Goal: Information Seeking & Learning: Learn about a topic

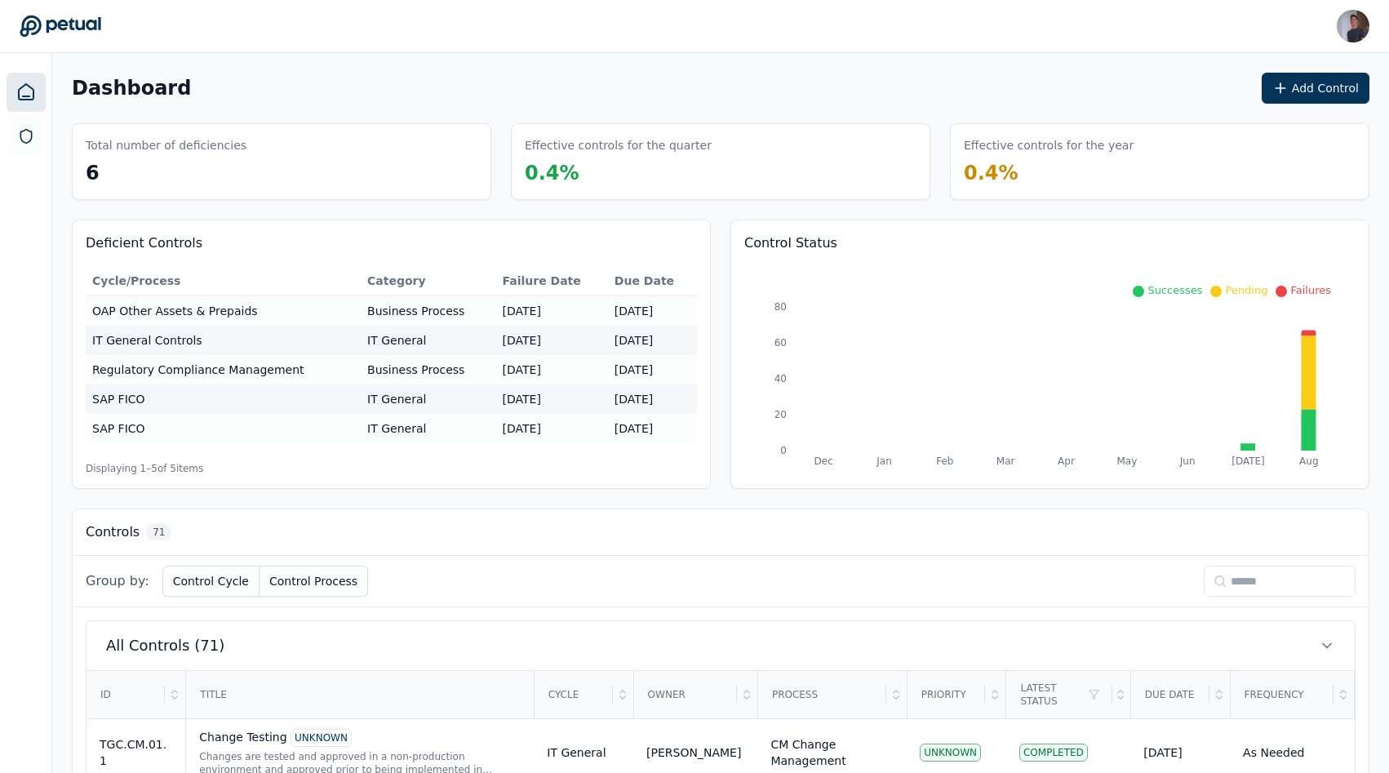
drag, startPoint x: 1286, startPoint y: 575, endPoint x: 1273, endPoint y: 575, distance: 13.1
click at [1286, 575] on input at bounding box center [1280, 581] width 152 height 31
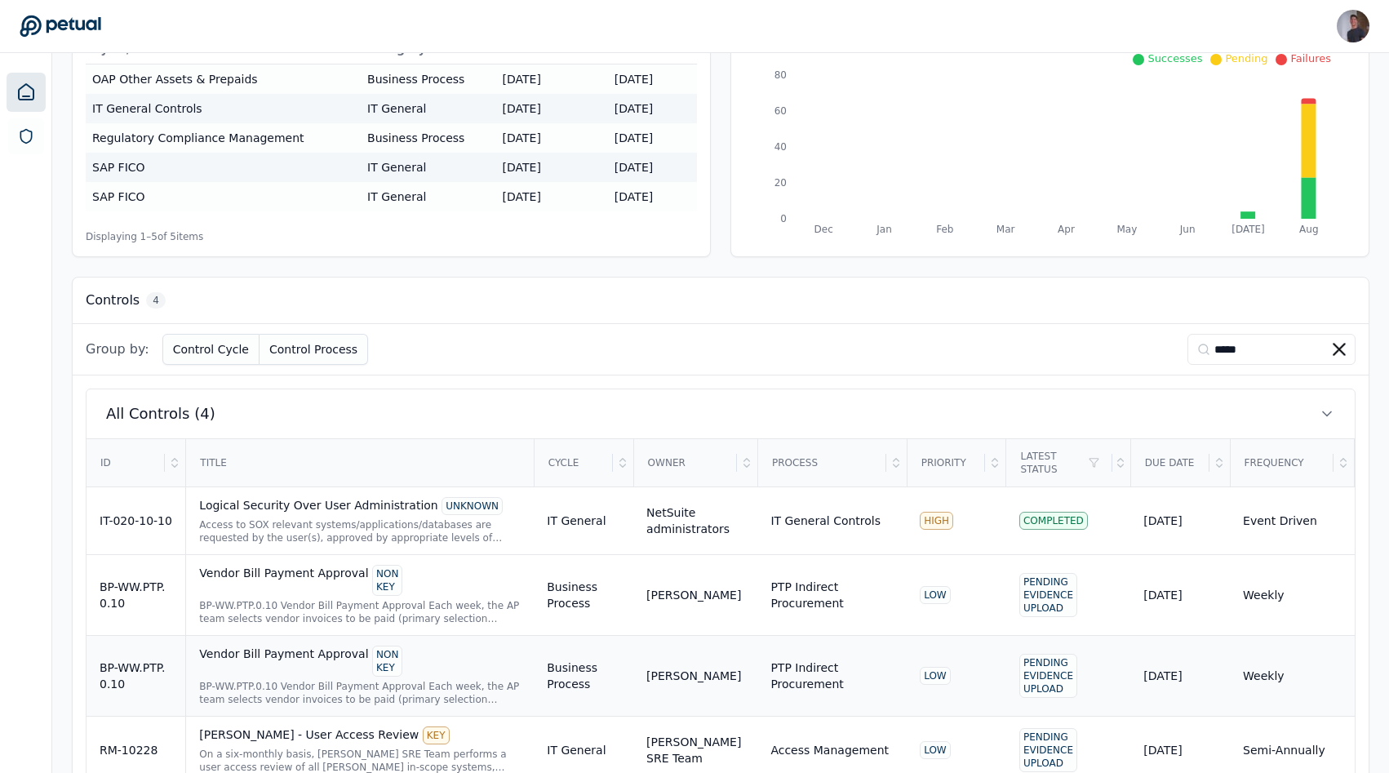
scroll to position [277, 0]
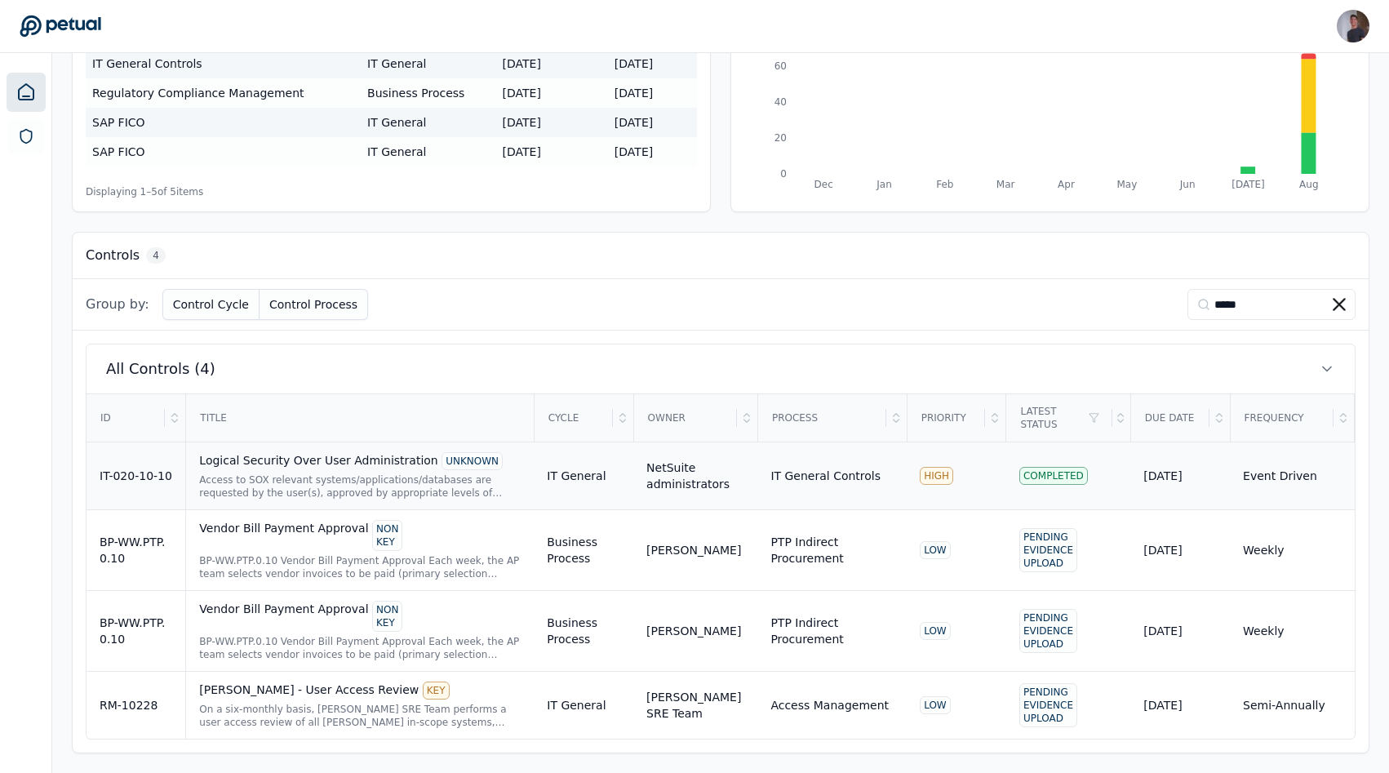
type input "*****"
click at [209, 459] on div "Logical Security Over User Administration UNKNOWN" at bounding box center [360, 461] width 322 height 18
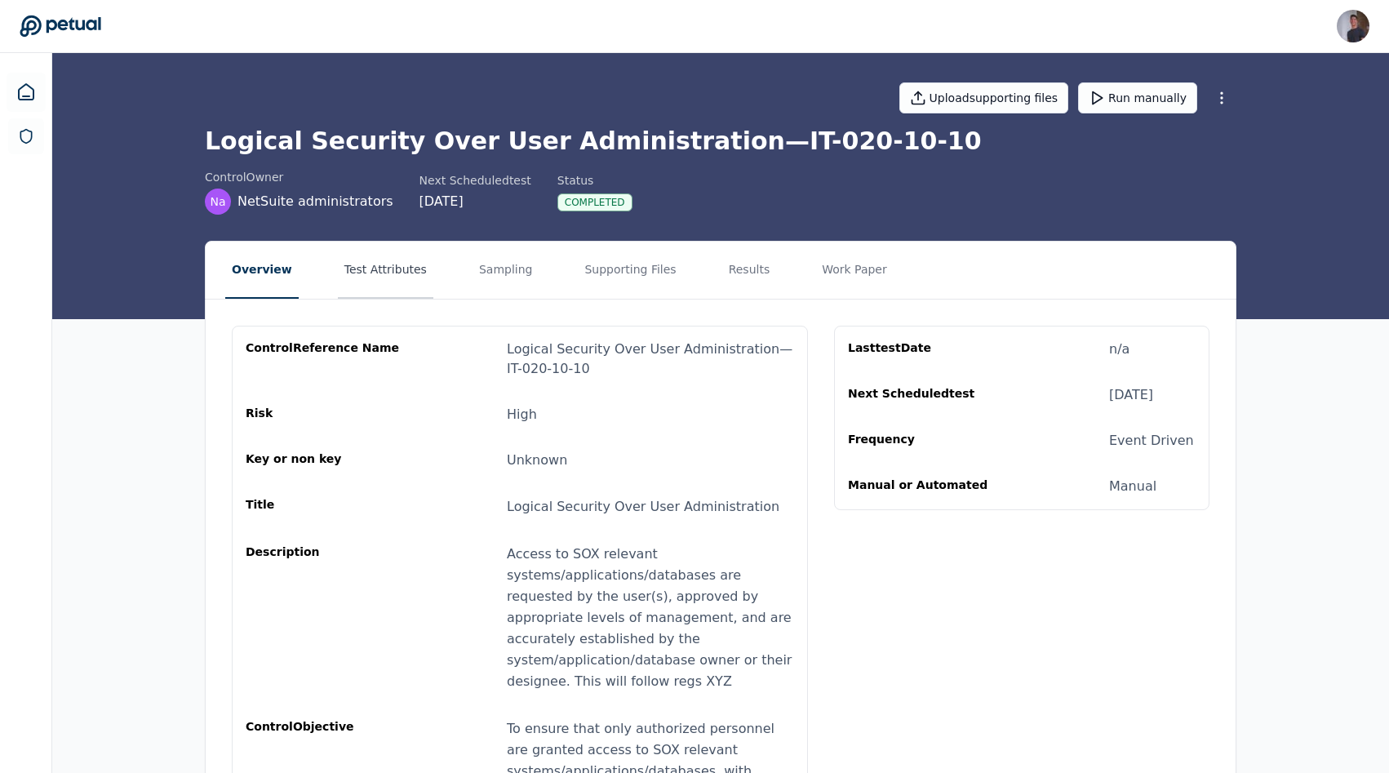
click at [370, 286] on button "Test Attributes" at bounding box center [385, 270] width 95 height 57
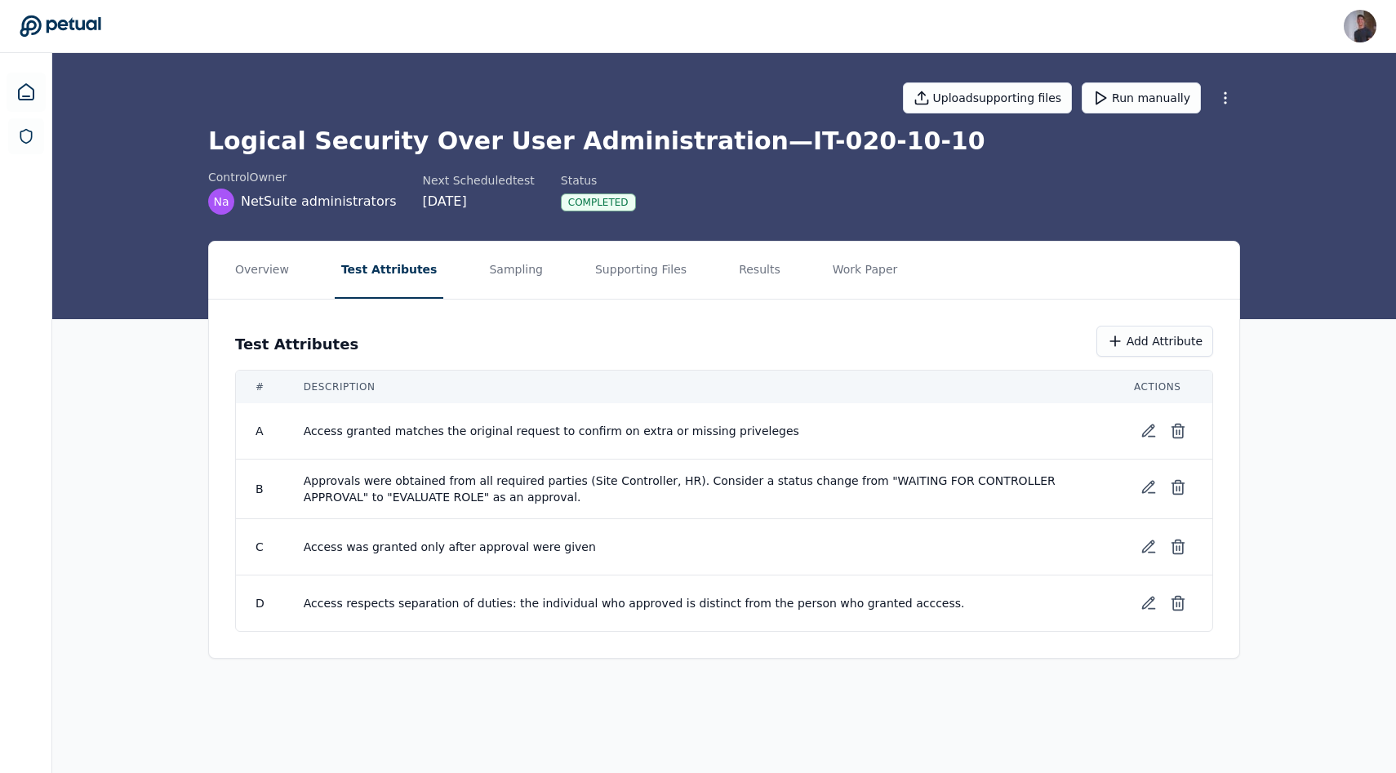
click at [453, 276] on nav "Overview Test Attributes Sampling Supporting Files Results Work Paper" at bounding box center [724, 270] width 1030 height 57
click at [482, 272] on button "Sampling" at bounding box center [515, 270] width 67 height 57
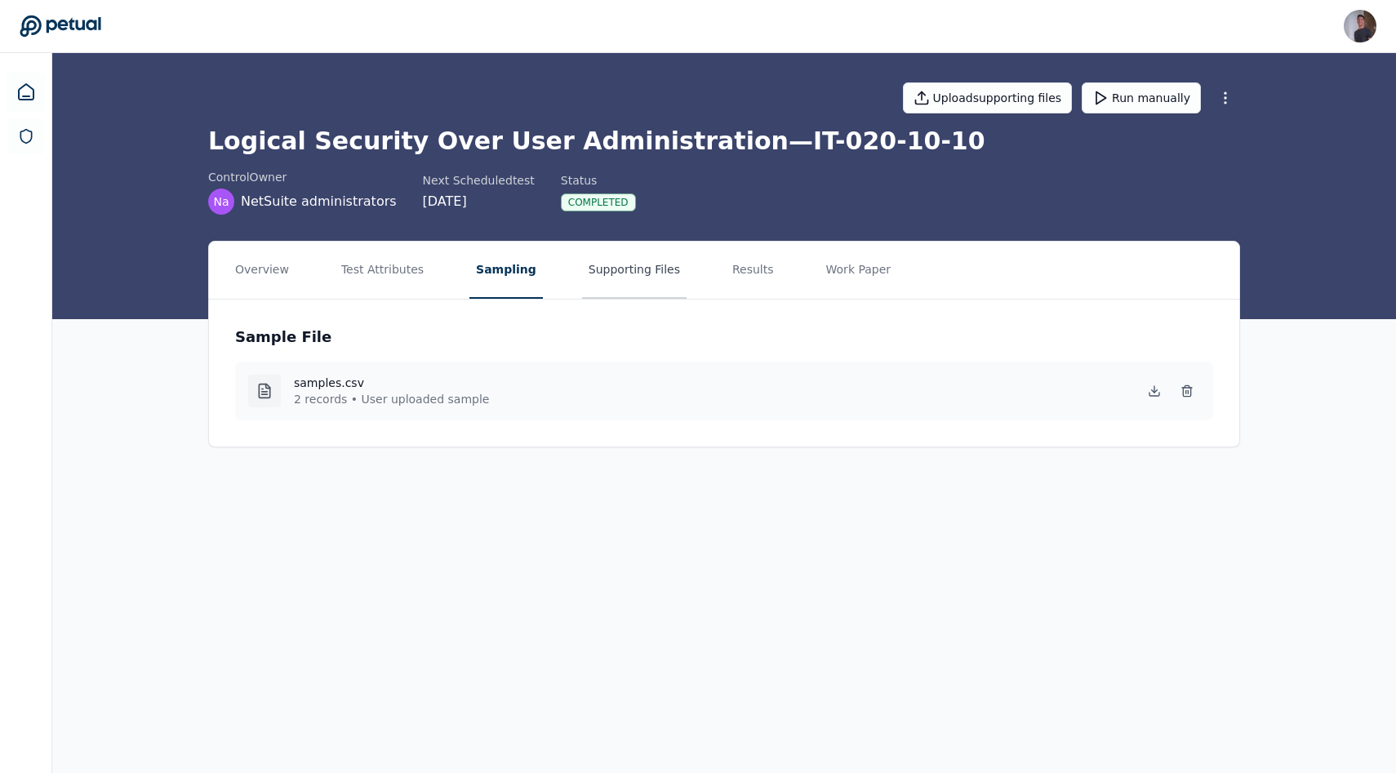
click at [588, 272] on button "Supporting Files" at bounding box center [634, 270] width 104 height 57
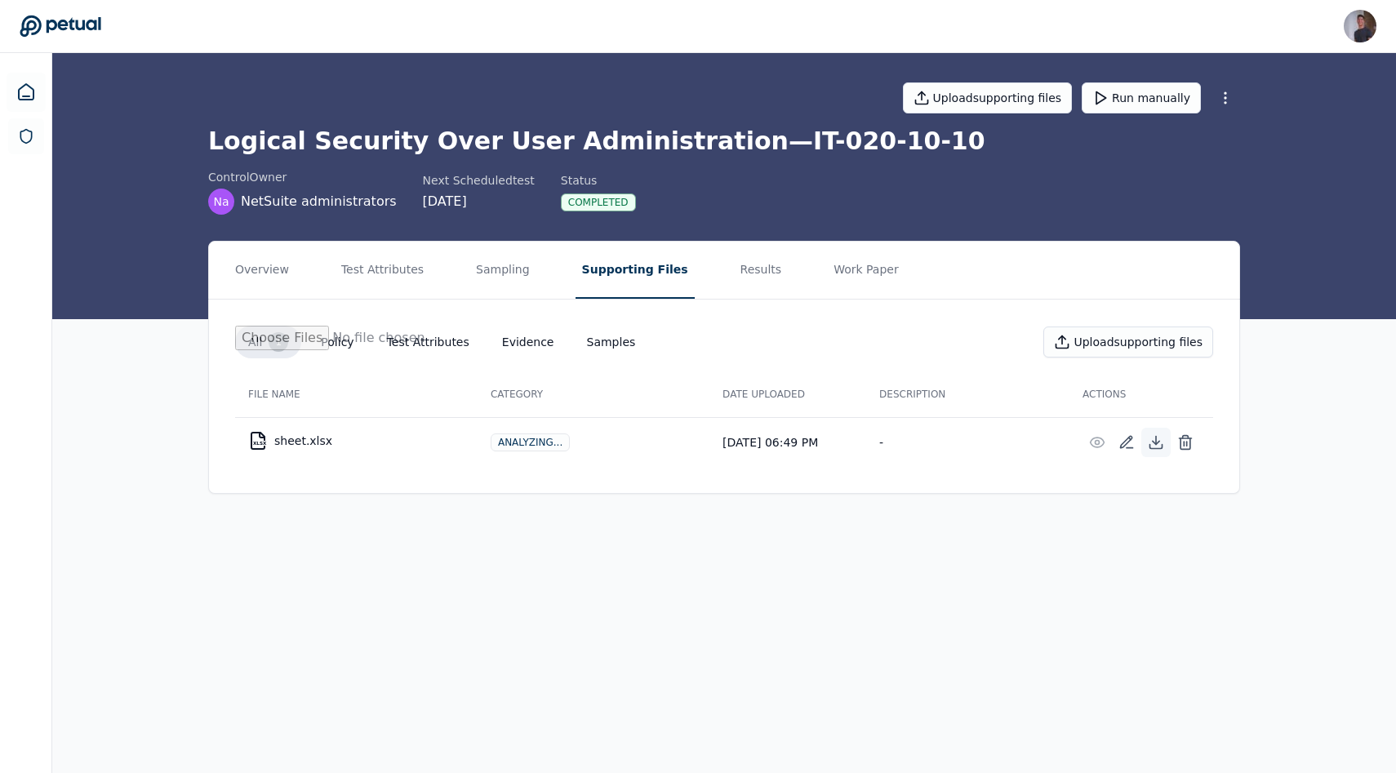
click at [1143, 449] on button at bounding box center [1155, 442] width 29 height 29
click at [1174, 102] on button "Run manually" at bounding box center [1140, 97] width 119 height 31
click at [734, 270] on button "Results" at bounding box center [761, 270] width 55 height 57
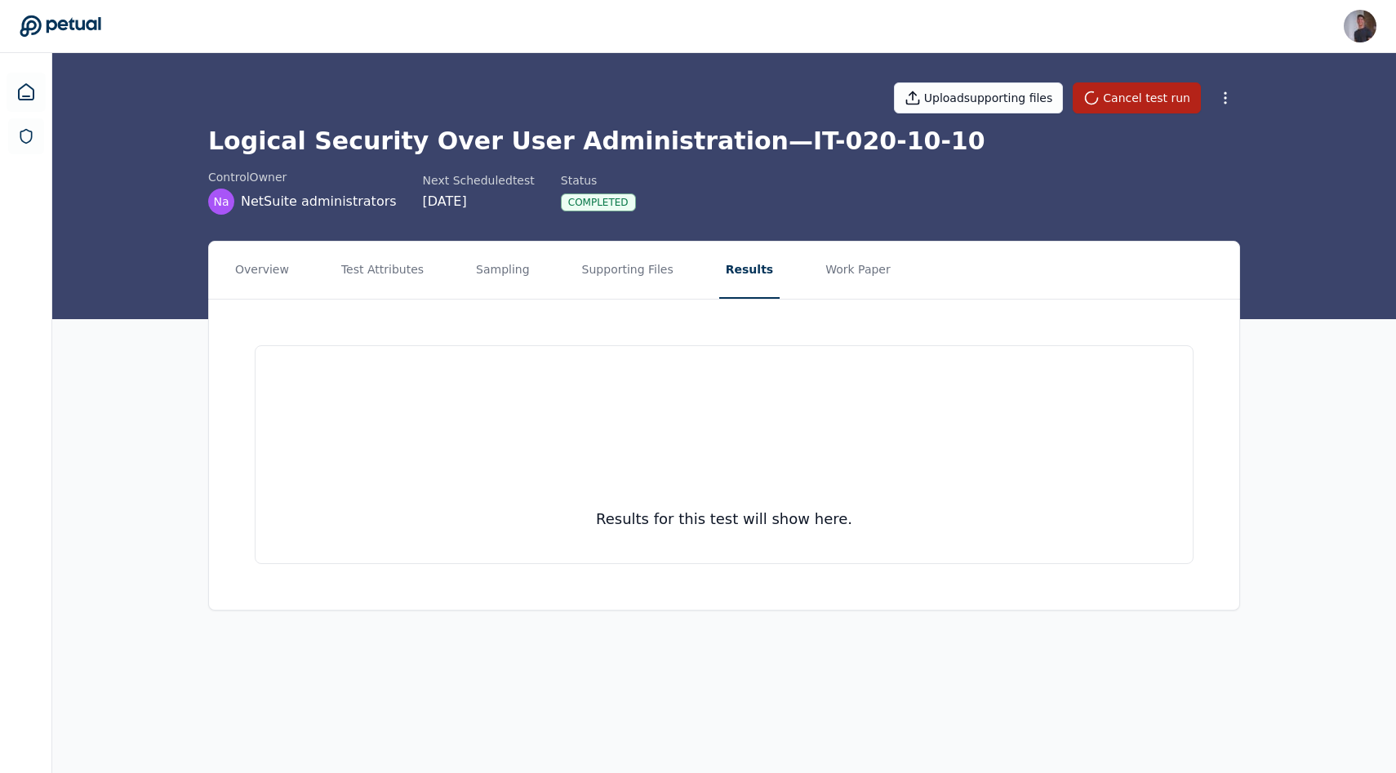
click at [830, 305] on div "Results for this test will show here." at bounding box center [724, 455] width 1030 height 310
click at [839, 283] on button "Work Paper" at bounding box center [858, 270] width 78 height 57
click at [759, 277] on nav "Overview Test Attributes Sampling Supporting Files Results Work Paper" at bounding box center [724, 270] width 1030 height 57
click at [703, 277] on nav "Overview Test Attributes Sampling Supporting Files Results Work Paper" at bounding box center [724, 270] width 1030 height 57
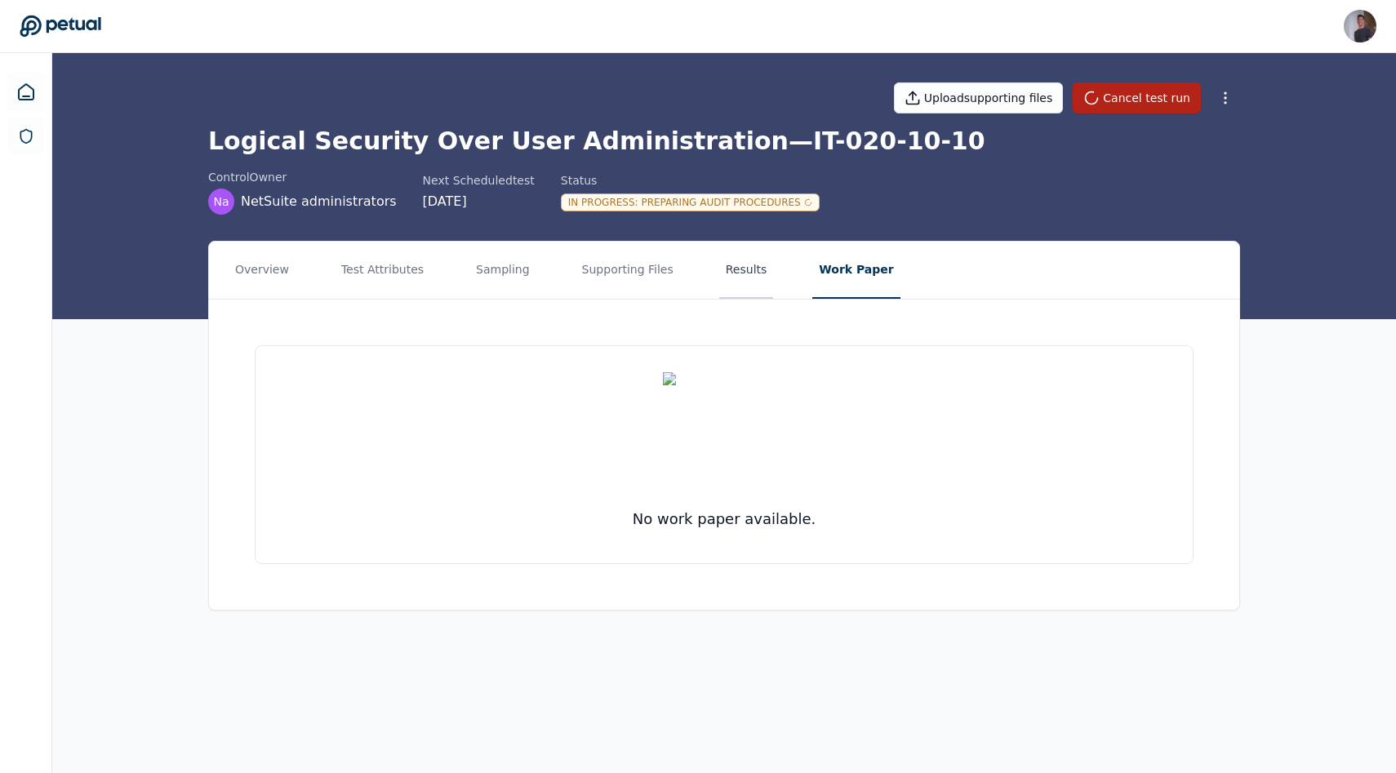
click at [726, 269] on button "Results" at bounding box center [746, 270] width 55 height 57
click at [623, 264] on button "Supporting Files" at bounding box center [627, 270] width 104 height 57
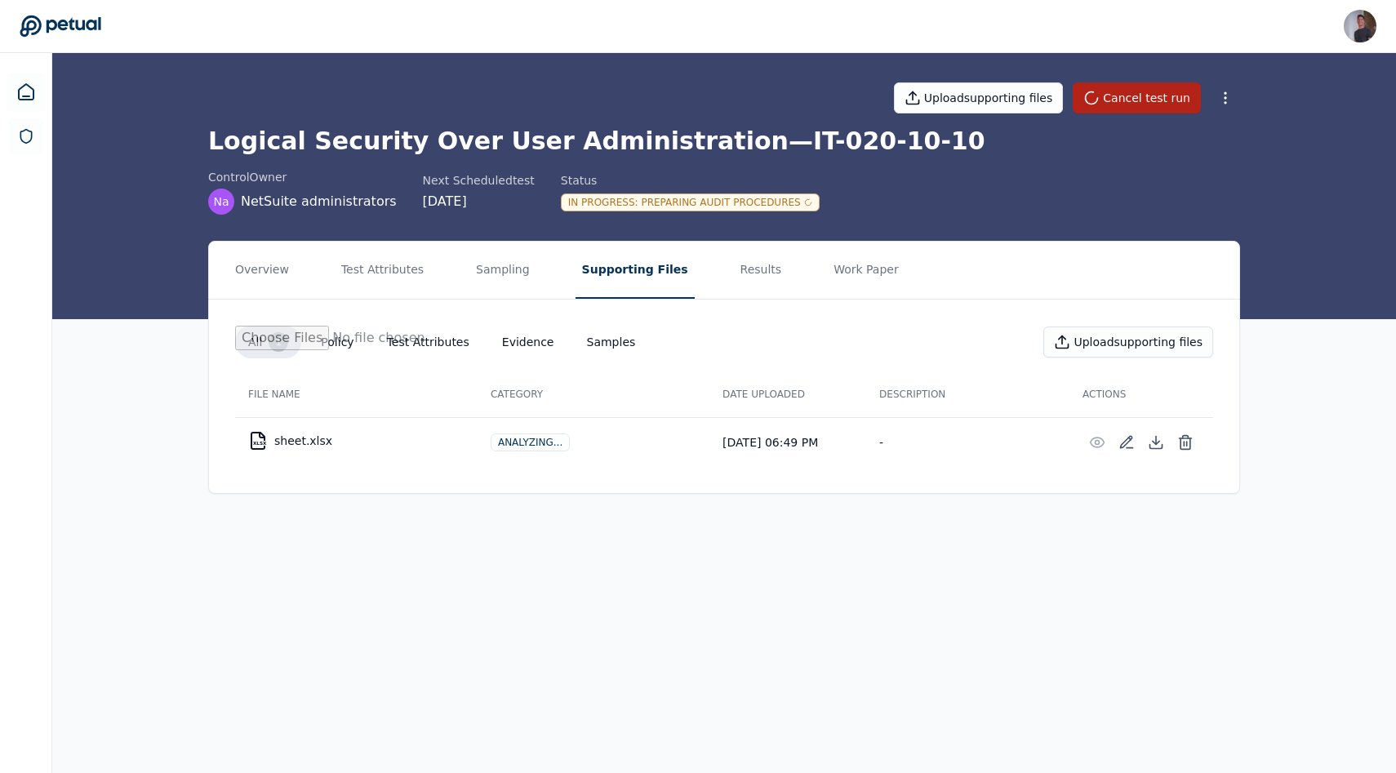
click at [437, 272] on nav "Overview Test Attributes Sampling Supporting Files Results Work Paper" at bounding box center [724, 270] width 1030 height 57
click at [387, 272] on button "Test Attributes" at bounding box center [382, 270] width 95 height 57
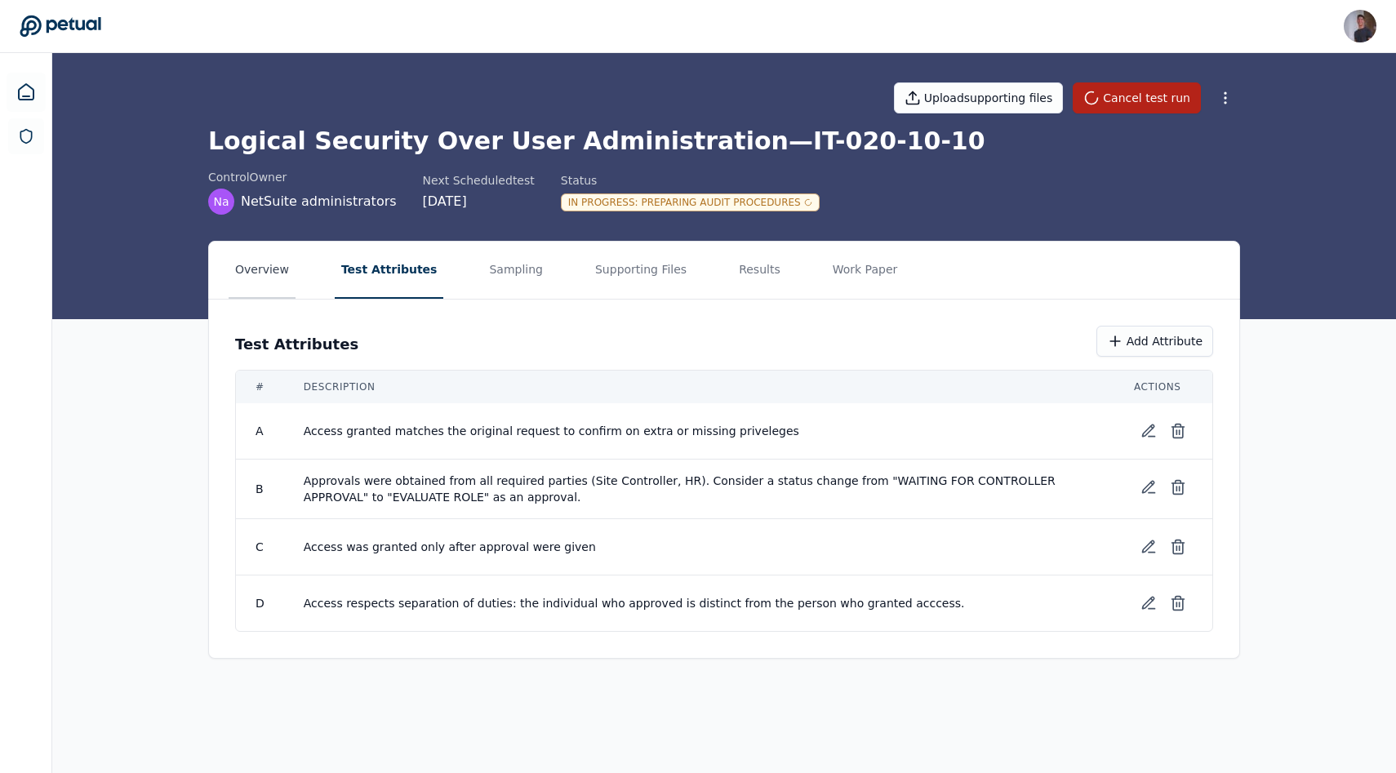
click at [273, 269] on button "Overview" at bounding box center [262, 270] width 67 height 57
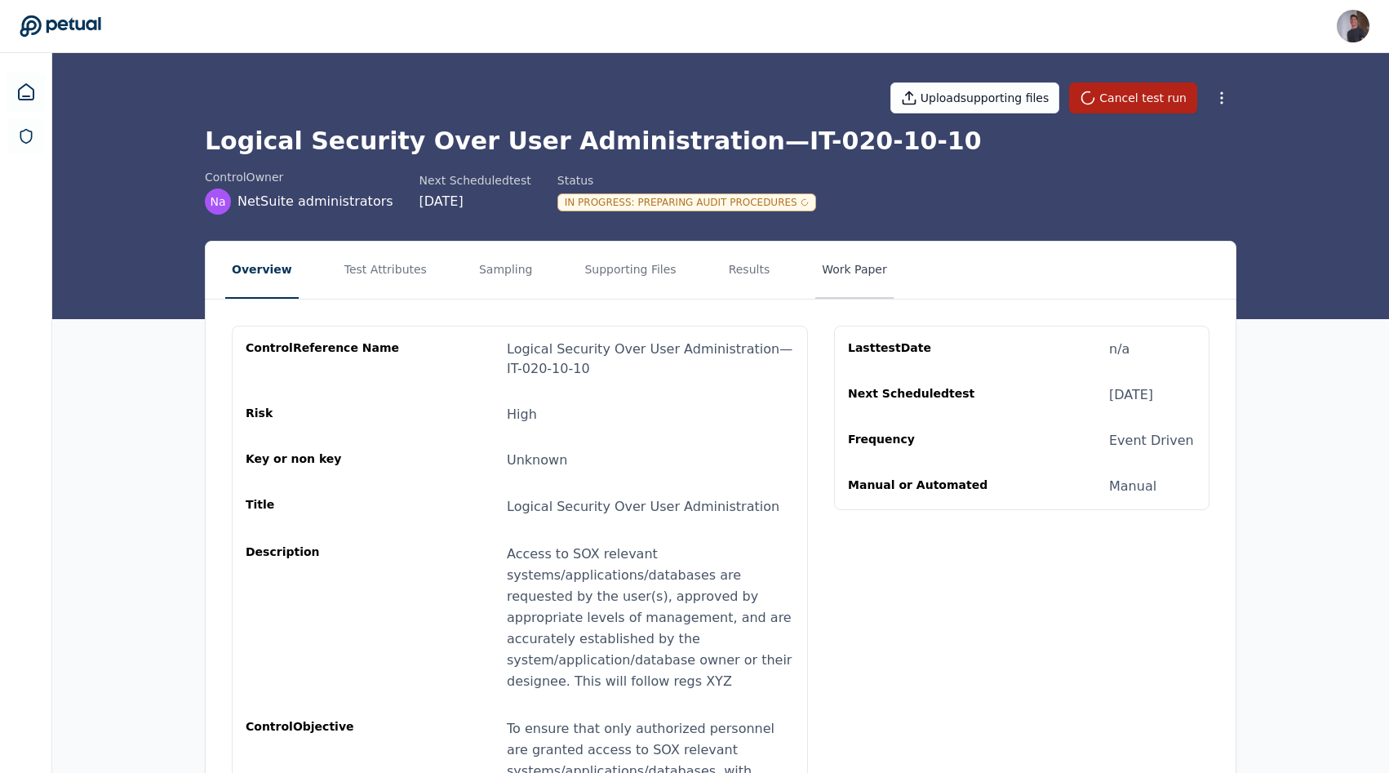
click at [828, 277] on button "Work Paper" at bounding box center [854, 270] width 78 height 57
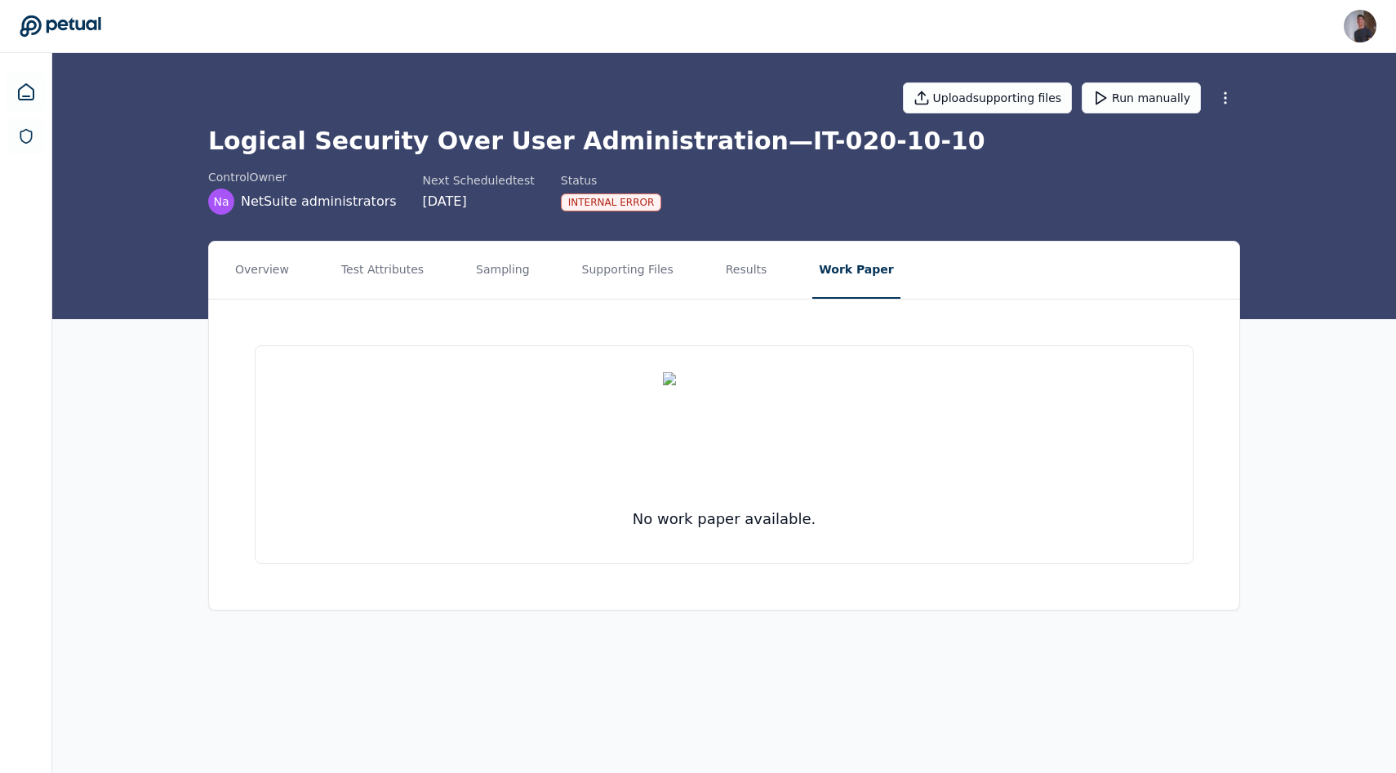
click at [768, 171] on div "control Owner Na NetSuite administrators Next Scheduled test [DATE] Status Inte…" at bounding box center [724, 192] width 1032 height 46
click at [1099, 102] on icon at bounding box center [1100, 98] width 16 height 16
click at [935, 166] on div "Logical Security Over User Administration — IT-020-10-10 control Owner Na NetSu…" at bounding box center [724, 170] width 1032 height 88
